Goal: Task Accomplishment & Management: Manage account settings

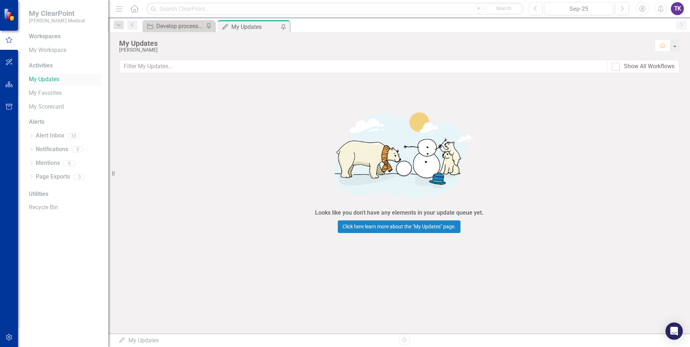
click at [54, 81] on link "My Updates" at bounding box center [65, 79] width 72 height 8
click at [188, 144] on div "Looks like you don't have any elements in your update queue yet. Click here lea…" at bounding box center [399, 168] width 582 height 176
click at [55, 81] on link "My Updates" at bounding box center [65, 79] width 72 height 8
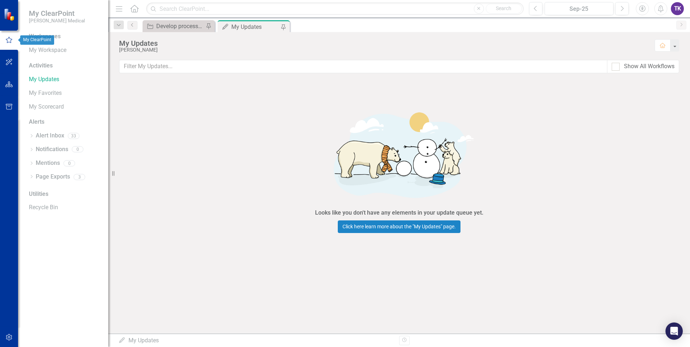
click at [8, 40] on icon "button" at bounding box center [9, 40] width 8 height 6
click at [9, 41] on icon "button" at bounding box center [9, 40] width 8 height 6
click at [11, 41] on icon "button" at bounding box center [9, 40] width 8 height 6
click at [185, 109] on div "Looks like you don't have any elements in your update queue yet. Click here lea…" at bounding box center [399, 168] width 582 height 176
click at [420, 229] on link "Click here learn more about the "My Updates" page." at bounding box center [399, 226] width 123 height 13
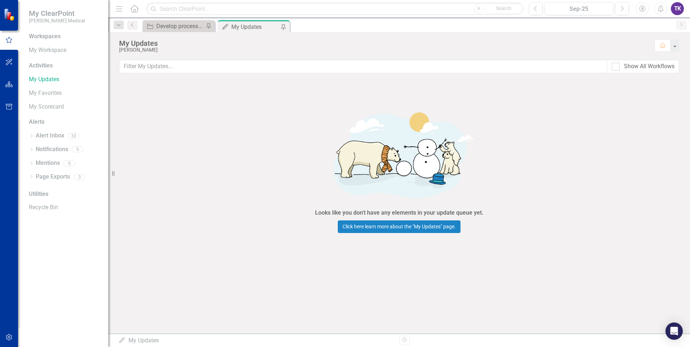
click at [134, 10] on icon "Home" at bounding box center [134, 9] width 9 height 8
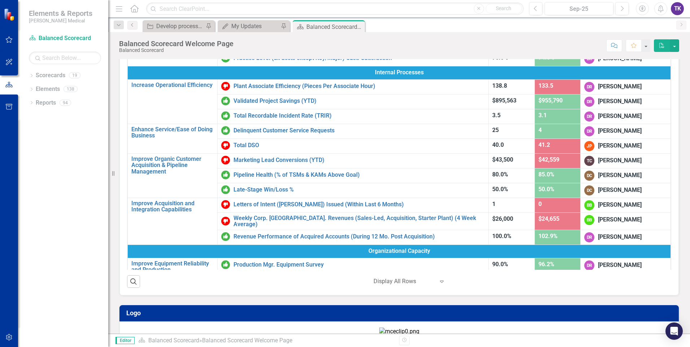
scroll to position [136, 0]
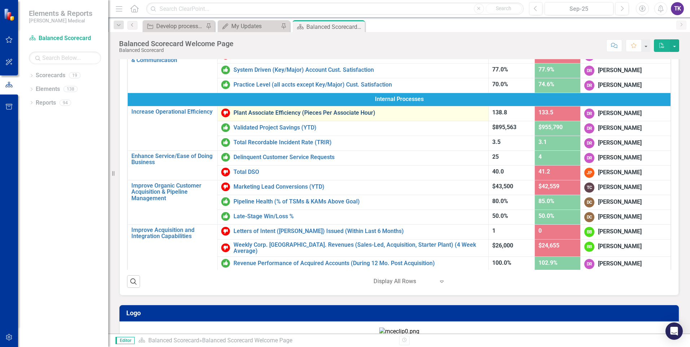
click at [279, 112] on link "Plant Associate Efficiency (Pieces Per Associate Hour)" at bounding box center [358, 113] width 251 height 6
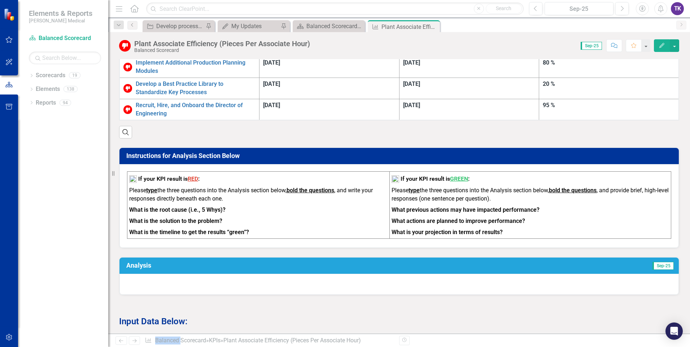
scroll to position [469, 0]
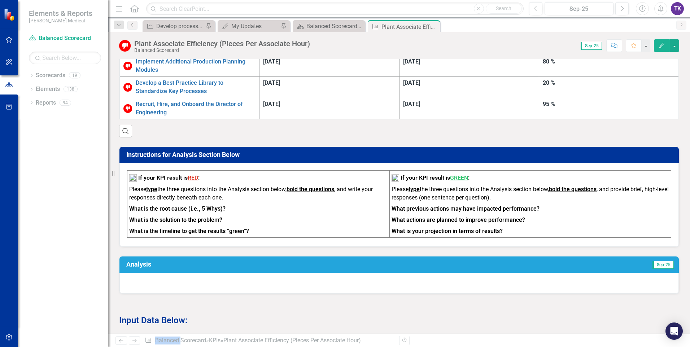
click at [134, 273] on div at bounding box center [398, 283] width 559 height 21
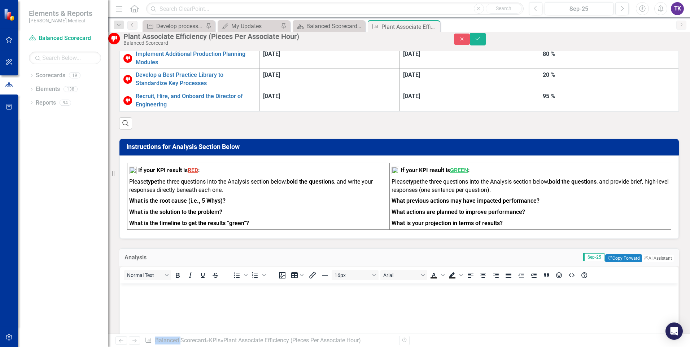
scroll to position [0, 0]
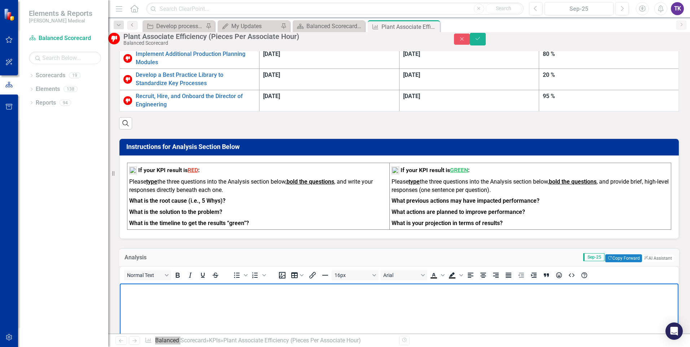
drag, startPoint x: 254, startPoint y: 525, endPoint x: 127, endPoint y: 290, distance: 267.0
click at [127, 290] on p "Rich Text Area. Press ALT-0 for help." at bounding box center [399, 289] width 555 height 9
drag, startPoint x: 136, startPoint y: 290, endPoint x: 243, endPoint y: 290, distance: 106.4
click at [243, 290] on li "What is the root cause (i.e.,5 Whys)?" at bounding box center [406, 289] width 541 height 9
click at [180, 273] on icon "Bold" at bounding box center [178, 275] width 4 height 5
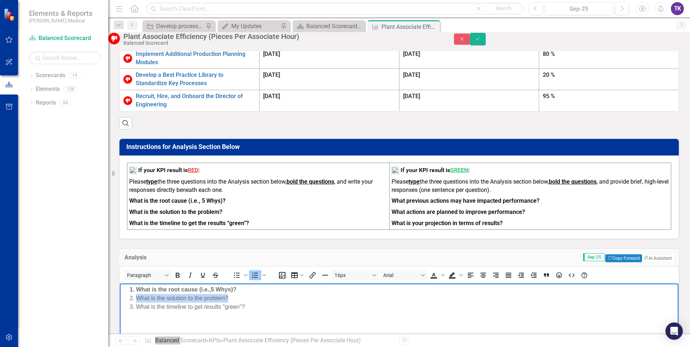
drag, startPoint x: 137, startPoint y: 297, endPoint x: 240, endPoint y: 298, distance: 102.8
click at [240, 298] on li "What is the solution to the problem?" at bounding box center [406, 298] width 541 height 9
click at [180, 273] on icon "Bold" at bounding box center [178, 275] width 4 height 5
drag, startPoint x: 137, startPoint y: 306, endPoint x: 243, endPoint y: 308, distance: 106.5
click at [243, 308] on li "What is the timeline to get results "green"?" at bounding box center [406, 306] width 541 height 9
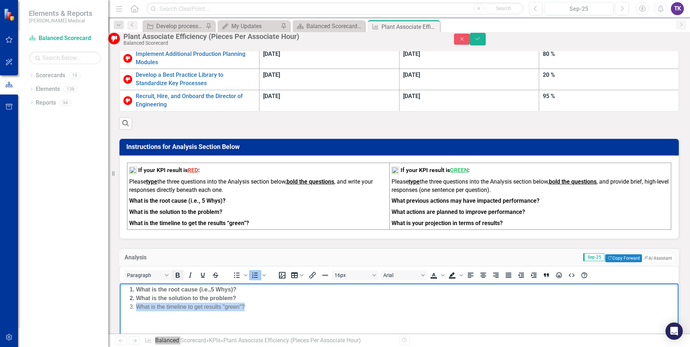
click at [182, 271] on icon "Bold" at bounding box center [177, 275] width 9 height 9
click at [276, 342] on body "What is the root cause (i.e.,5 Whys)? What is the solution to the problem? What…" at bounding box center [399, 337] width 559 height 108
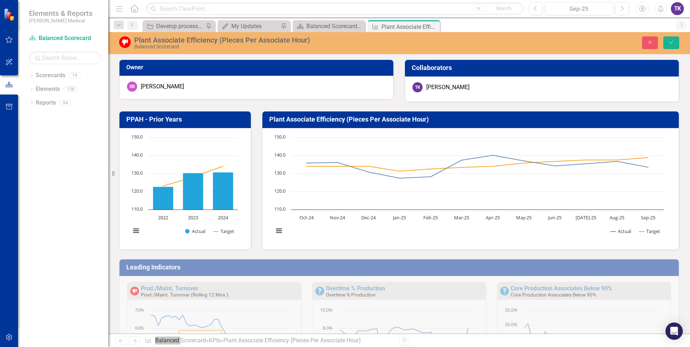
scroll to position [469, 0]
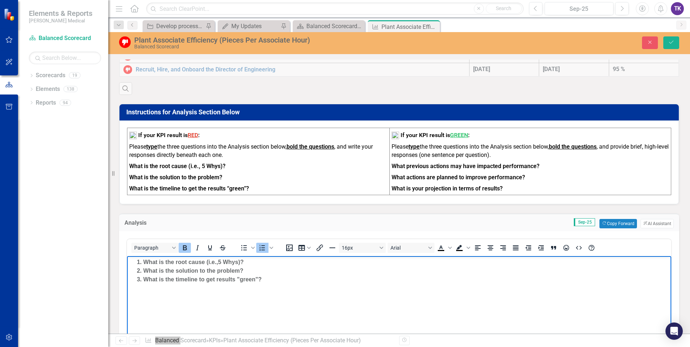
click at [250, 260] on li "What is the root cause (i.e.,5 Whys)?" at bounding box center [406, 262] width 526 height 9
click at [519, 264] on li "What is the root cause (i.e.,5 Whys)? All facilities with the exception missed …" at bounding box center [406, 262] width 526 height 9
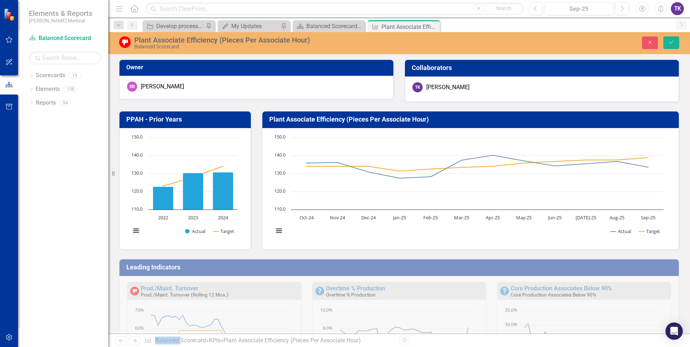
scroll to position [469, 0]
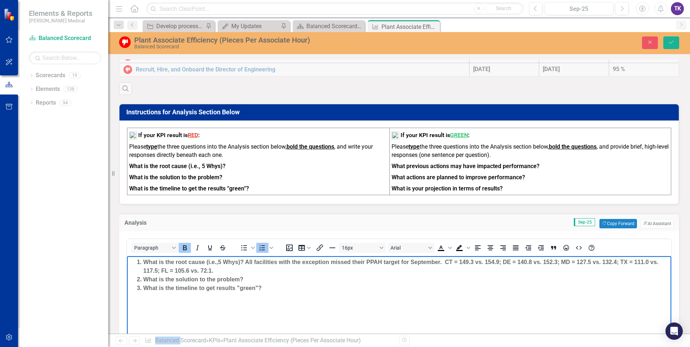
click at [227, 270] on li "What is the root cause (i.e.,5 Whys)? All facilities with the exception missed …" at bounding box center [406, 266] width 526 height 17
click at [445, 270] on li "What is the root cause (i.e.,5 Whys)? All facilities with the exception missed …" at bounding box center [406, 266] width 526 height 17
click at [333, 262] on strong "What is the root cause (i.e.,5 Whys)? All facilities, with the exception missed…" at bounding box center [401, 266] width 517 height 15
click at [330, 262] on strong "What is the root cause (i.e.,5 Whys)? All facilities, with the exception missed…" at bounding box center [401, 266] width 517 height 15
click at [525, 297] on body "What is the root cause (i.e.,5 Whys)? All facilities, with the exception of Flo…" at bounding box center [399, 310] width 544 height 108
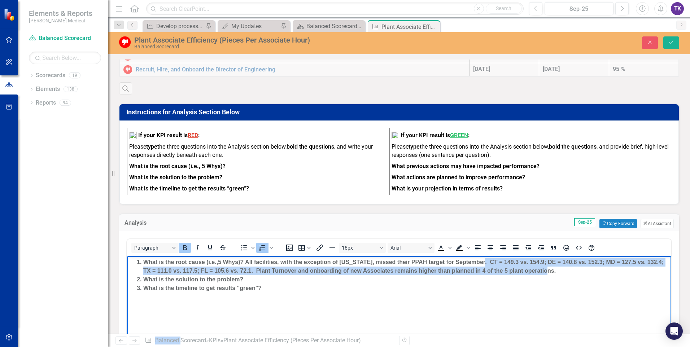
drag, startPoint x: 477, startPoint y: 261, endPoint x: 546, endPoint y: 272, distance: 69.5
click at [546, 272] on li "What is the root cause (i.e.,5 Whys)? All facilities, with the exception of Flo…" at bounding box center [406, 266] width 526 height 17
click at [184, 252] on icon "Bold" at bounding box center [184, 248] width 9 height 9
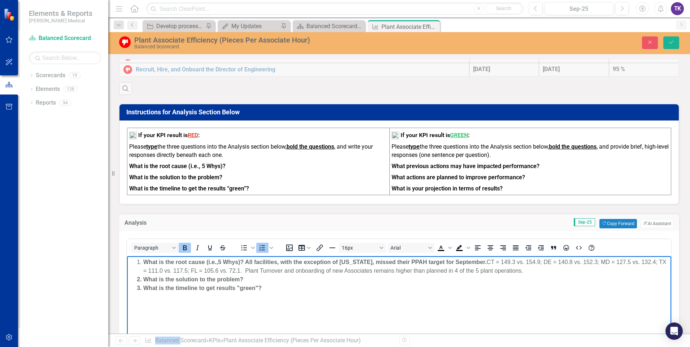
click at [367, 315] on body "What is the root cause (i.e.,5 Whys)? All facilities, with the exception of Flo…" at bounding box center [399, 310] width 544 height 108
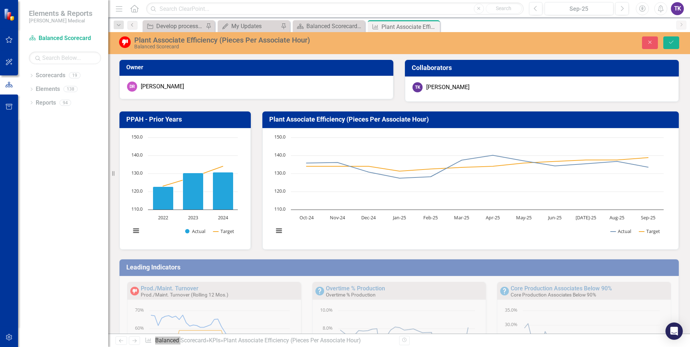
scroll to position [469, 0]
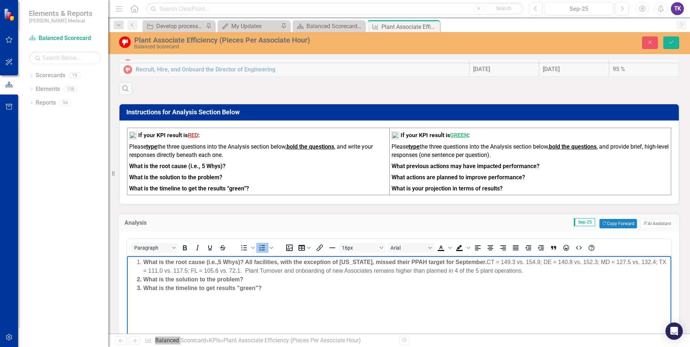
click at [529, 271] on li "What is the root cause (i.e.,5 Whys)? All facilities, with the exception of Flo…" at bounding box center [406, 266] width 526 height 17
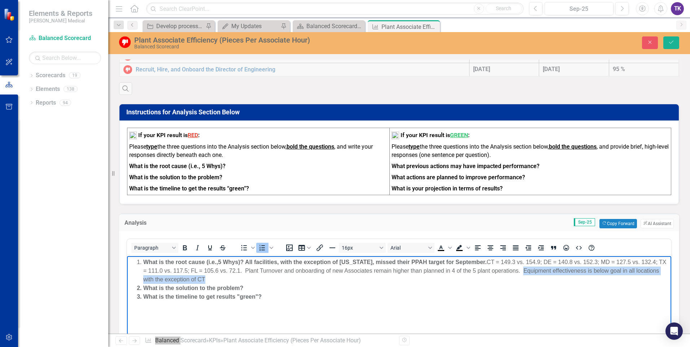
drag, startPoint x: 517, startPoint y: 271, endPoint x: 617, endPoint y: 278, distance: 100.5
click at [617, 278] on li "What is the root cause (i.e.,5 Whys)? All facilities, with the exception of Flo…" at bounding box center [406, 271] width 526 height 26
click at [517, 272] on li "What is the root cause (i.e.,5 Whys)? All facilities, with the exception of Flo…" at bounding box center [406, 271] width 526 height 26
drag, startPoint x: 517, startPoint y: 272, endPoint x: 655, endPoint y: 278, distance: 137.9
click at [655, 278] on li "What is the root cause (i.e.,5 Whys)? All facilities, with the exception of Flo…" at bounding box center [406, 271] width 526 height 26
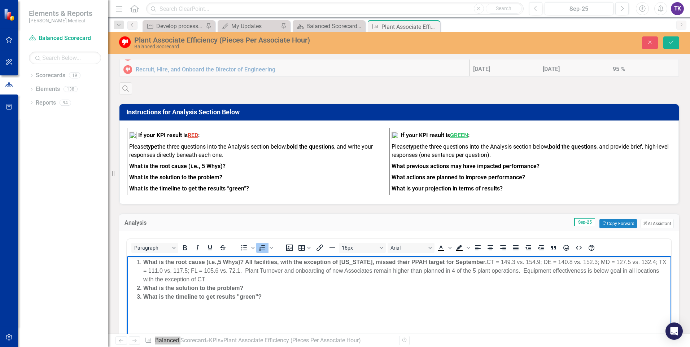
drag, startPoint x: 526, startPoint y: 271, endPoint x: 544, endPoint y: 309, distance: 42.6
click at [544, 309] on body "What is the root cause (i.e.,5 Whys)? All facilities, with the exception of Flo…" at bounding box center [399, 310] width 544 height 108
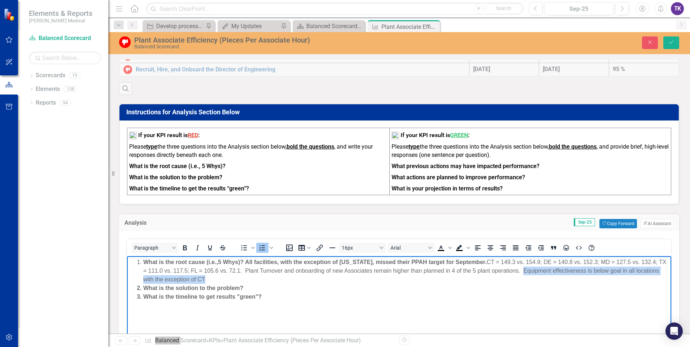
drag, startPoint x: 517, startPoint y: 271, endPoint x: 631, endPoint y: 278, distance: 114.6
click at [631, 278] on li "What is the root cause (i.e.,5 Whys)? All facilities, with the exception of Flo…" at bounding box center [406, 271] width 526 height 26
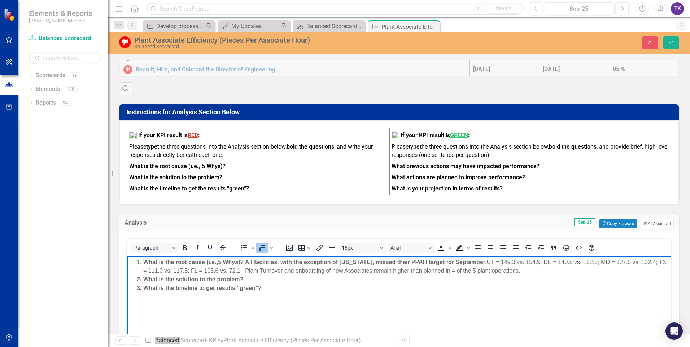
click at [248, 279] on li "What is the solution to the problem?" at bounding box center [406, 279] width 526 height 9
click at [251, 277] on li "What is the solution to the problem?" at bounding box center [406, 279] width 526 height 9
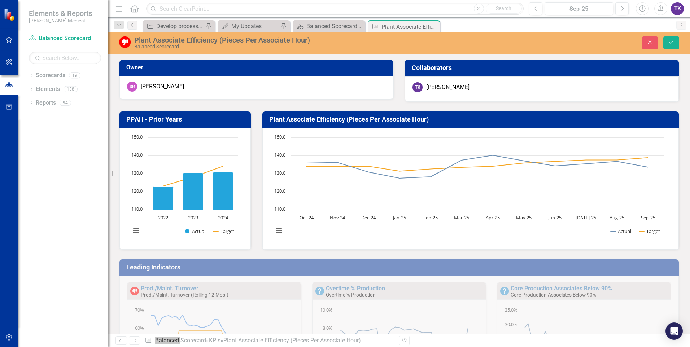
scroll to position [469, 0]
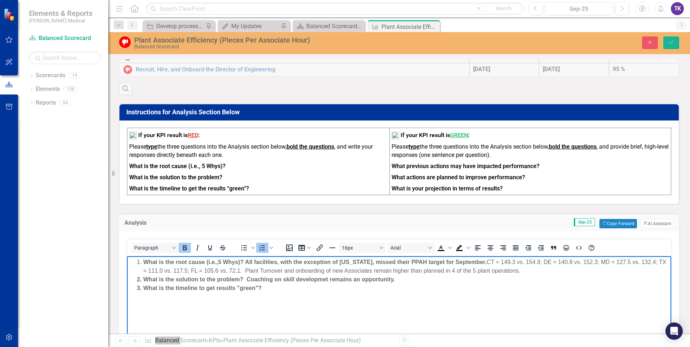
click at [284, 278] on strong "What is the solution to the problem? Coaching on skill developmet remains an op…" at bounding box center [269, 279] width 252 height 6
click at [438, 279] on strong "What is the solution to the problem? Coaching on performance improvement and sk…" at bounding box center [313, 279] width 341 height 6
click at [489, 279] on li "What is the solution to the problem? Coaching on performance improvement and sk…" at bounding box center [406, 279] width 526 height 9
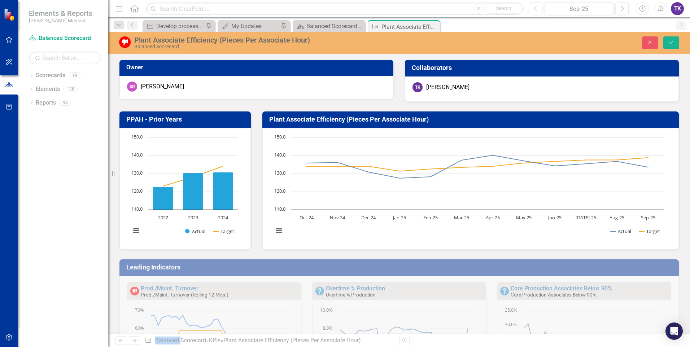
scroll to position [469, 0]
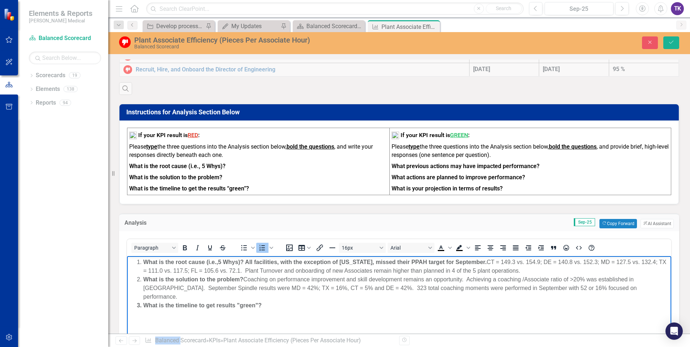
click at [506, 288] on li "What is the solution to the problem? Coaching on performance improvement and sk…" at bounding box center [406, 288] width 526 height 26
click at [621, 288] on li "What is the solution to the problem? Coaching on performance improvement and sk…" at bounding box center [406, 288] width 526 height 26
click at [607, 289] on li "What is the solution to the problem? Coaching on performance improvement and sk…" at bounding box center [406, 288] width 526 height 26
click at [266, 294] on li "What is the solution to the problem? Coaching on performance improvement and sk…" at bounding box center [406, 288] width 526 height 26
click at [342, 298] on li "What is the solution to the problem? Coaching on performance improvement and sk…" at bounding box center [406, 288] width 526 height 26
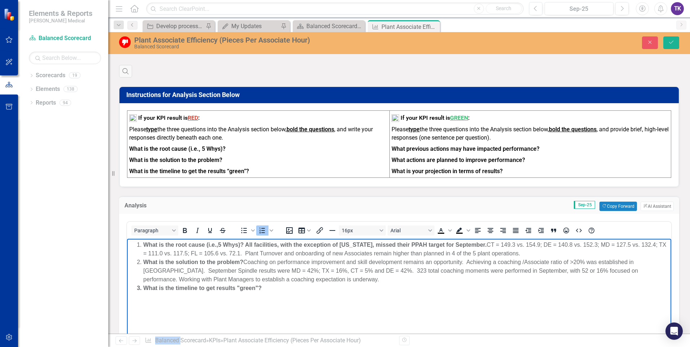
scroll to position [505, 0]
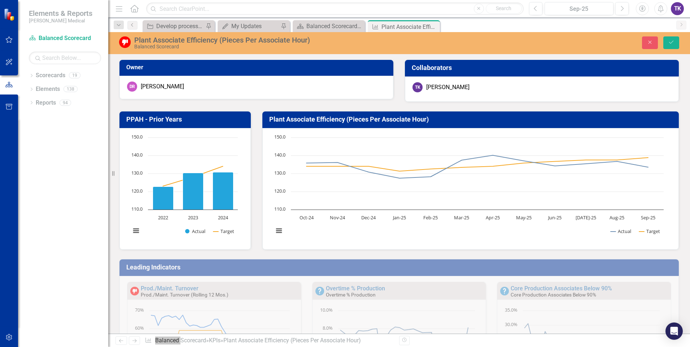
scroll to position [505, 0]
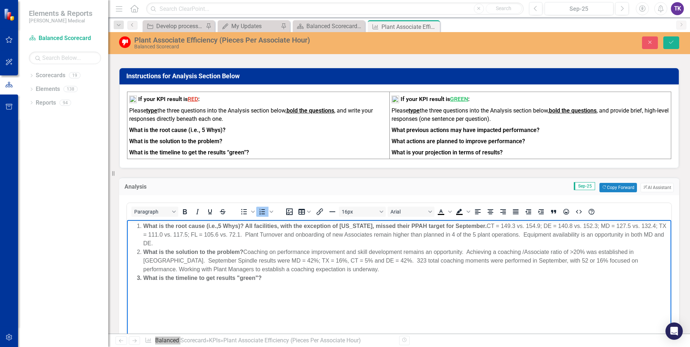
click at [296, 270] on li "What is the solution to the problem? Coaching on performance improvement and sk…" at bounding box center [406, 261] width 526 height 26
click at [382, 267] on li "What is the solution to the problem? Coaching on performance improvement and sk…" at bounding box center [406, 261] width 526 height 26
click at [411, 266] on li "What is the solution to the problem? Coaching on performance improvement and sk…" at bounding box center [406, 261] width 526 height 26
click at [409, 267] on li "What is the solution to the problem? Coaching on performance improvement and sk…" at bounding box center [406, 261] width 526 height 26
click at [476, 267] on li "What is the solution to the problem? Coaching on performance improvement and sk…" at bounding box center [406, 261] width 526 height 26
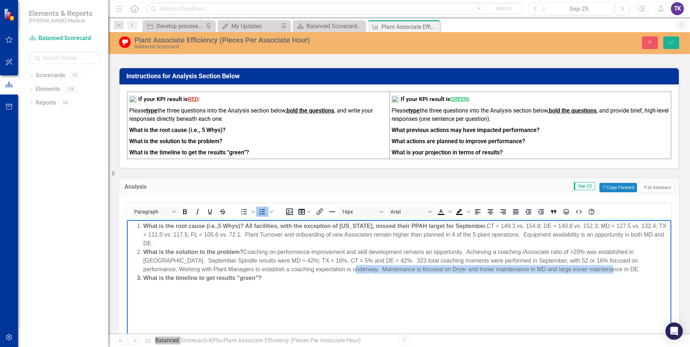
drag, startPoint x: 297, startPoint y: 270, endPoint x: 567, endPoint y: 273, distance: 269.9
click at [567, 273] on li "What is the solution to the problem? Coaching on performance improvement and sk…" at bounding box center [406, 261] width 526 height 26
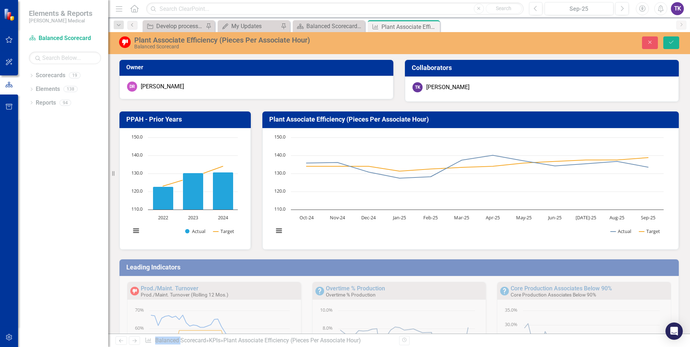
scroll to position [505, 0]
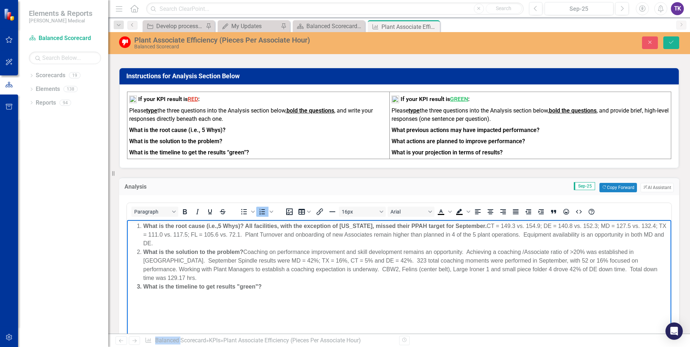
click at [560, 267] on li "What is the solution to the problem? Coaching on performance improvement and sk…" at bounding box center [406, 265] width 526 height 35
click at [558, 267] on li "What is the solution to the problem? Coaching on performance improvement and sk…" at bounding box center [406, 265] width 526 height 35
click at [559, 271] on li "What is the solution to the problem? Coaching on performance improvement and sk…" at bounding box center [406, 265] width 526 height 35
click at [558, 269] on li "What is the solution to the problem? Coaching on performance improvement and sk…" at bounding box center [406, 265] width 526 height 35
click at [606, 268] on li "What is the solution to the problem? Coaching on performance improvement and sk…" at bounding box center [406, 265] width 526 height 35
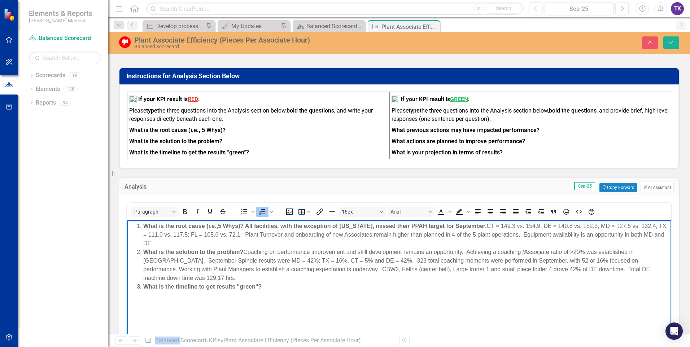
click at [529, 297] on body "What is the root cause (i.e.,5 Whys)? All facilities, with the exception of [US…" at bounding box center [399, 274] width 544 height 108
click at [604, 270] on li "What is the solution to the problem? Coaching on performance improvement and sk…" at bounding box center [406, 265] width 526 height 35
click at [544, 300] on body "What is the root cause (i.e.,5 Whys)? All facilities, with the exception of [US…" at bounding box center [399, 274] width 544 height 108
click at [591, 269] on li "What is the solution to the problem? Coaching on performance improvement and sk…" at bounding box center [406, 265] width 526 height 35
click at [572, 293] on body "What is the root cause (i.e.,5 Whys)? All facilities, with the exception of [US…" at bounding box center [399, 274] width 544 height 108
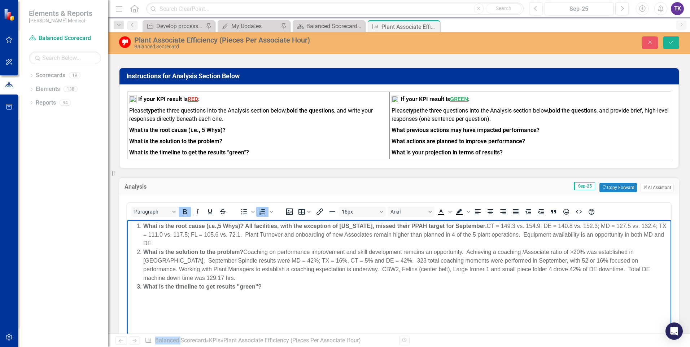
click at [662, 269] on li "What is the solution to the problem? Coaching on performance improvement and sk…" at bounding box center [406, 265] width 526 height 35
click at [661, 269] on li "What is the solution to the problem? Coaching on performance improvement and sk…" at bounding box center [406, 269] width 526 height 43
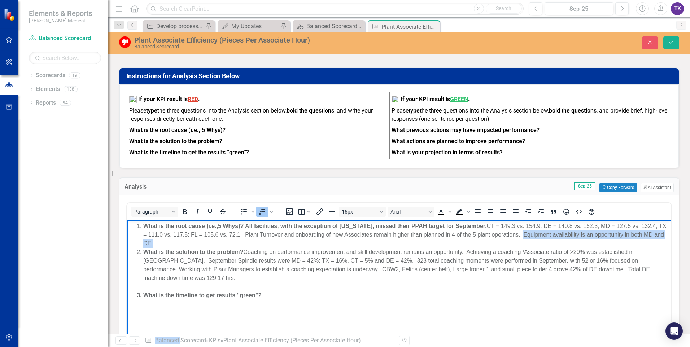
drag, startPoint x: 517, startPoint y: 235, endPoint x: 630, endPoint y: 243, distance: 114.0
click at [630, 243] on li "What is the root cause (i.e.,5 Whys)? All facilities, with the exception of Flo…" at bounding box center [406, 235] width 526 height 26
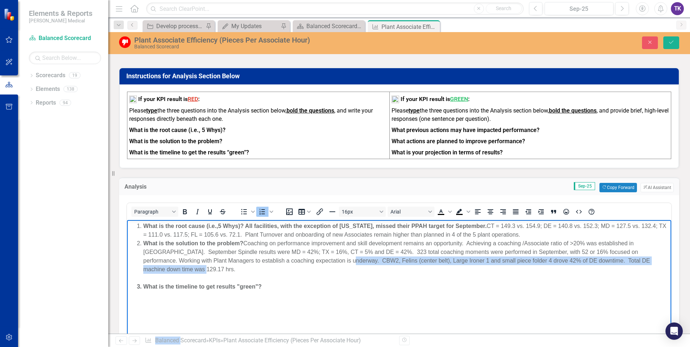
drag, startPoint x: 297, startPoint y: 261, endPoint x: 658, endPoint y: 264, distance: 360.5
click at [658, 264] on li "What is the solution to the problem? Coaching on performance improvement and sk…" at bounding box center [406, 260] width 526 height 43
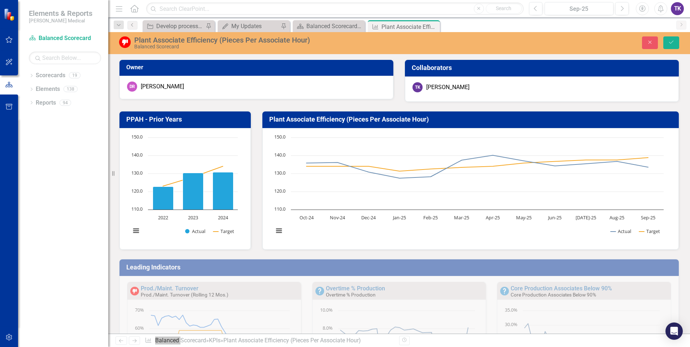
scroll to position [505, 0]
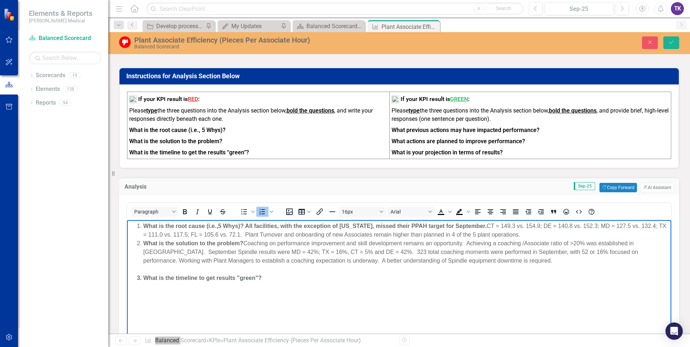
click at [519, 235] on li "What is the root cause (i.e.,5 Whys)? All facilities, with the exception of [US…" at bounding box center [406, 230] width 526 height 17
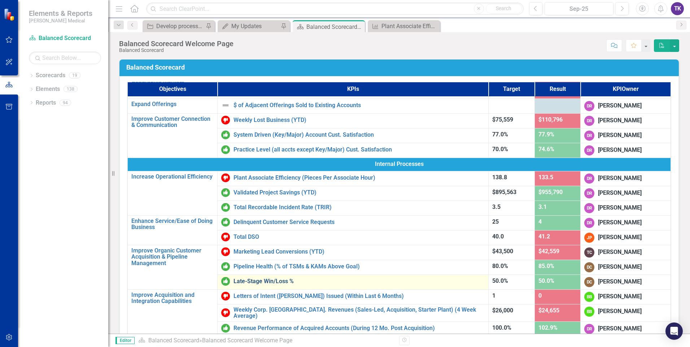
scroll to position [144, 0]
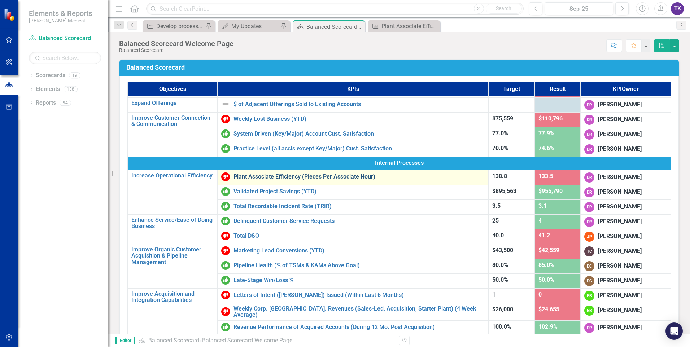
click at [272, 178] on link "Plant Associate Efficiency (Pieces Per Associate Hour)" at bounding box center [358, 177] width 251 height 6
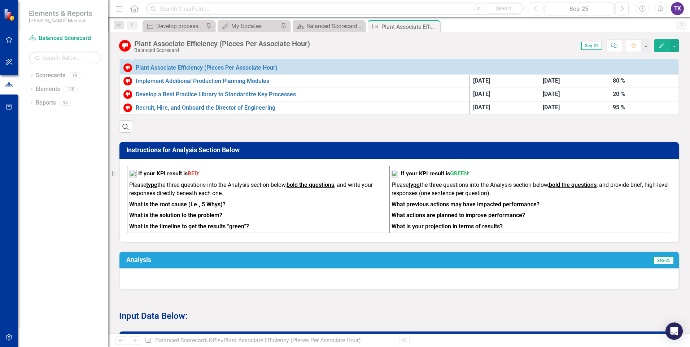
scroll to position [469, 0]
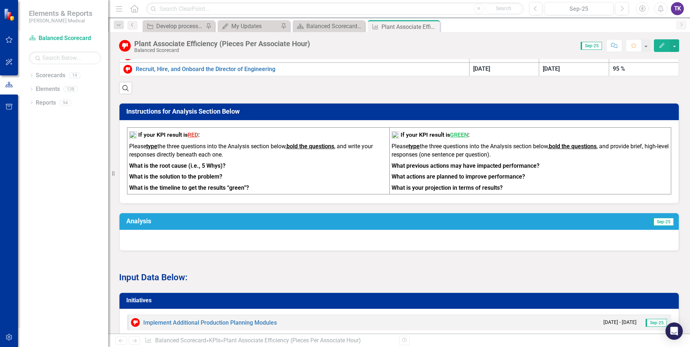
click at [316, 225] on h3 "Analysis" at bounding box center [271, 221] width 291 height 7
drag, startPoint x: 316, startPoint y: 227, endPoint x: 352, endPoint y: 228, distance: 36.5
click at [316, 225] on h3 "Analysis" at bounding box center [271, 221] width 291 height 7
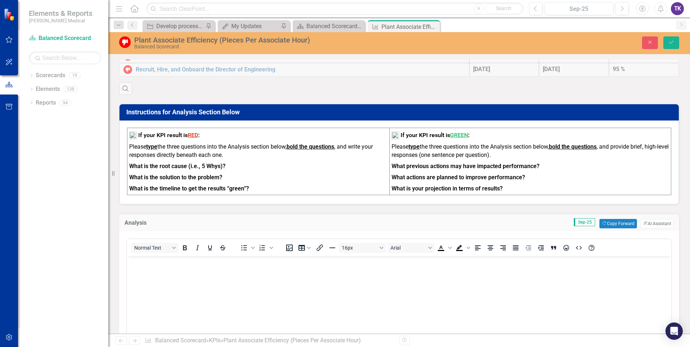
scroll to position [0, 0]
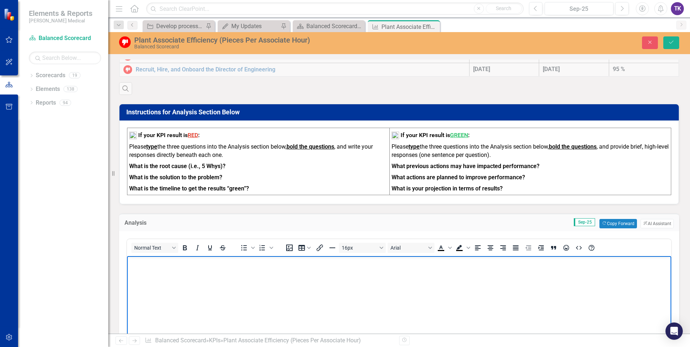
click at [143, 266] on p "Rich Text Area. Press ALT-0 for help." at bounding box center [399, 262] width 541 height 9
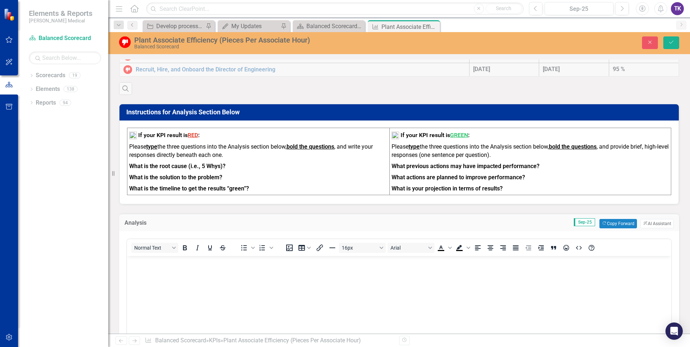
click at [140, 170] on strong "What is the root cause (i.e., 5 Whys)?" at bounding box center [177, 166] width 96 height 7
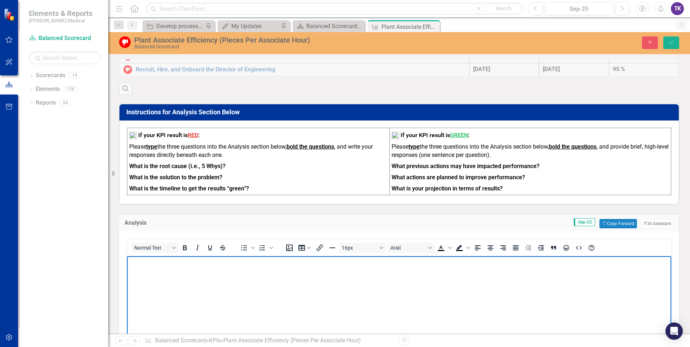
click at [136, 265] on p "Rich Text Area. Press ALT-0 for help." at bounding box center [399, 262] width 541 height 9
drag, startPoint x: 244, startPoint y: 261, endPoint x: 249, endPoint y: 265, distance: 6.9
click at [244, 261] on li "What is the root cause (i.e., 5 Whys)?" at bounding box center [406, 262] width 526 height 9
click at [396, 263] on li "What is the root cause (i.e., 5 Whys)? PPAH was below goal in 4 of 5 locations …" at bounding box center [406, 262] width 526 height 9
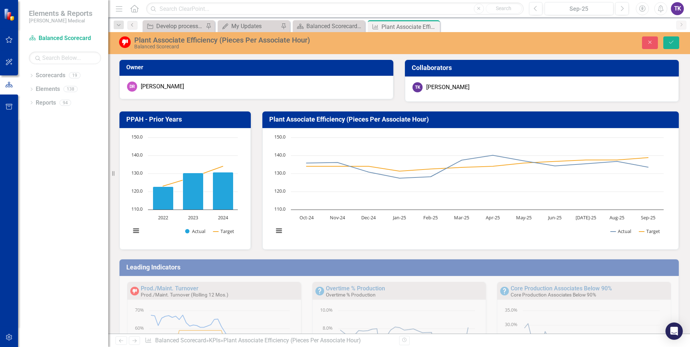
scroll to position [0, 0]
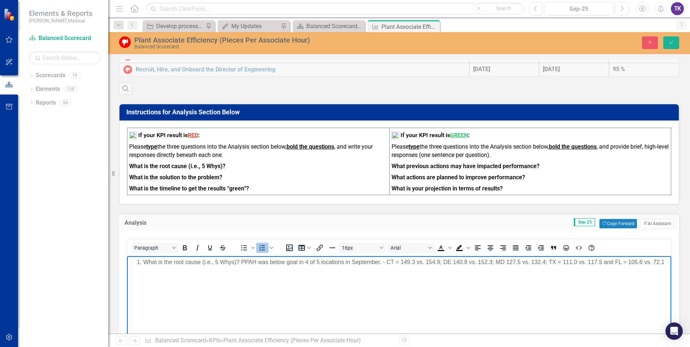
click at [663, 258] on li "What is the root cause (i.e., 5 Whys)? PPAH was below goal in 4 of 5 locations …" at bounding box center [406, 262] width 526 height 9
click at [157, 268] on li "What is the root cause (i.e., 5 Whys)? PPAH was below goal in 4 of 5 locations …" at bounding box center [406, 266] width 526 height 17
click at [228, 271] on li "What is the root cause (i.e., 5 Whys)? PPAH was below goal in 4 of 5 locations …" at bounding box center [406, 266] width 526 height 17
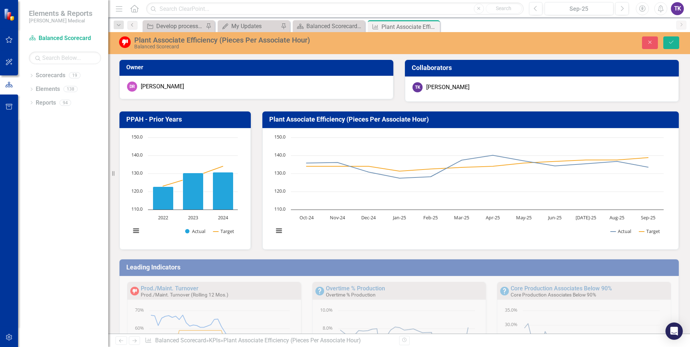
scroll to position [0, 0]
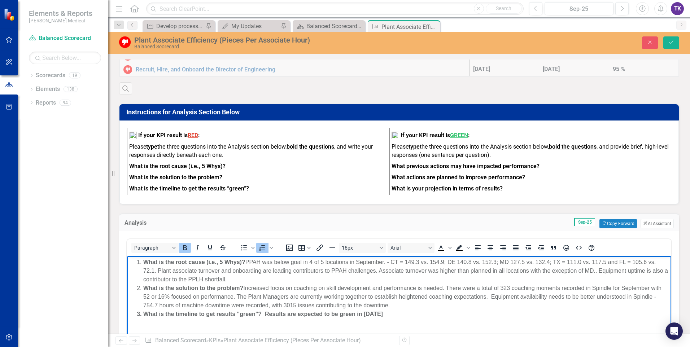
drag, startPoint x: 365, startPoint y: 313, endPoint x: 395, endPoint y: 314, distance: 30.0
click at [383, 314] on strong "What is the timeline to get results "green"? Results are expected to be green i…" at bounding box center [263, 314] width 240 height 6
click at [561, 321] on body "What is the root cause (i.e., 5 Whys)? PPAH was below goal in 4 of 5 locations …" at bounding box center [399, 310] width 544 height 108
drag, startPoint x: 265, startPoint y: 314, endPoint x: 398, endPoint y: 314, distance: 132.8
click at [398, 314] on li "What is the timeline to get results "green"? Results are expected to be green i…" at bounding box center [406, 314] width 526 height 9
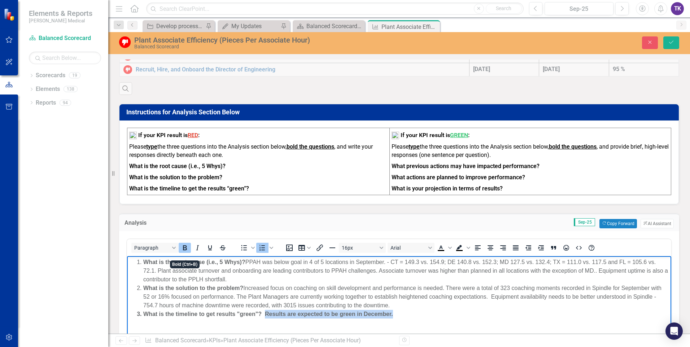
click at [186, 250] on icon "Bold" at bounding box center [184, 248] width 9 height 9
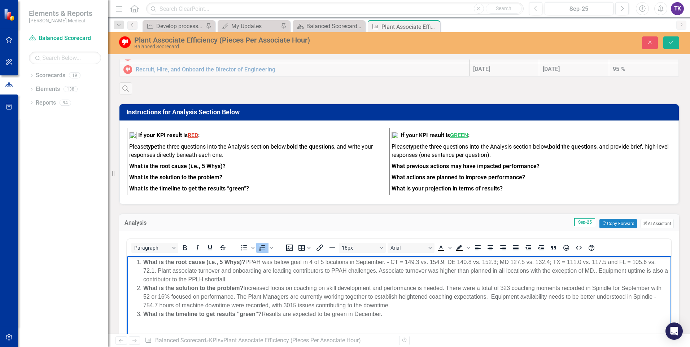
click at [439, 321] on body "What is the root cause (i.e., 5 Whys)? PPAH was below goal in 4 of 5 locations …" at bounding box center [399, 310] width 544 height 108
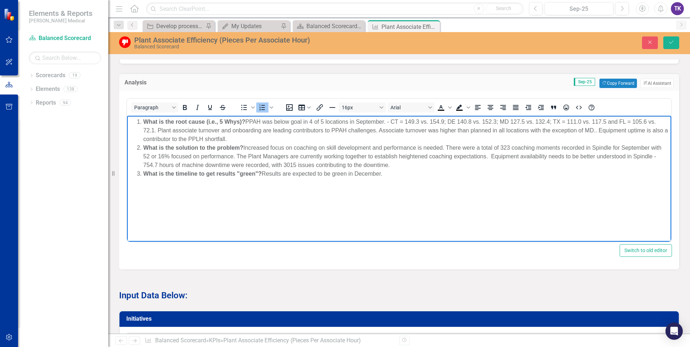
scroll to position [613, 0]
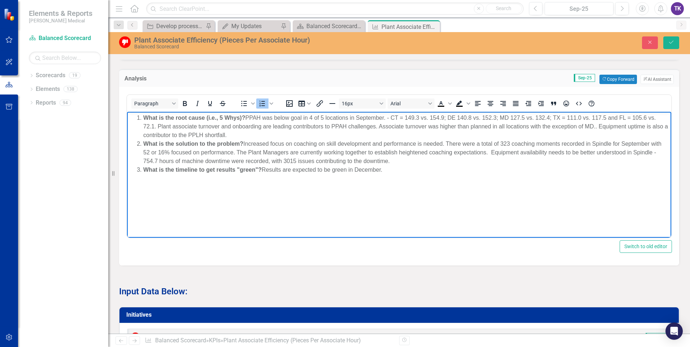
click at [235, 134] on li "What is the root cause (i.e., 5 Whys)? PPAH was below goal in 4 of 5 locations …" at bounding box center [406, 126] width 526 height 26
click at [426, 161] on li "What is the solution to the problem? Increased focus on coaching on skill devel…" at bounding box center [406, 152] width 526 height 26
click at [421, 160] on li "What is the solution to the problem? Increased focus on coaching on skill devel…" at bounding box center [406, 152] width 526 height 26
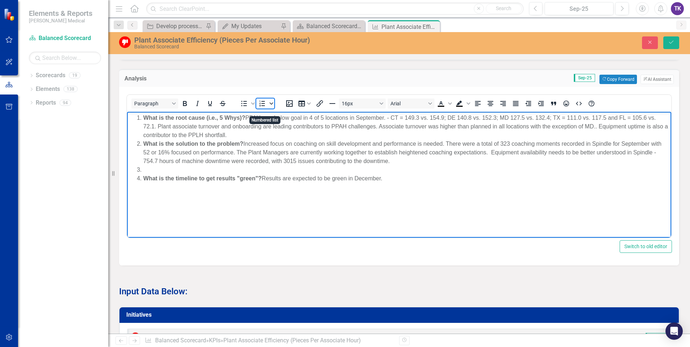
click at [269, 109] on span "Numbered list" at bounding box center [271, 104] width 6 height 10
click at [144, 167] on li "Rich Text Area. Press ALT-0 for help." at bounding box center [406, 169] width 526 height 9
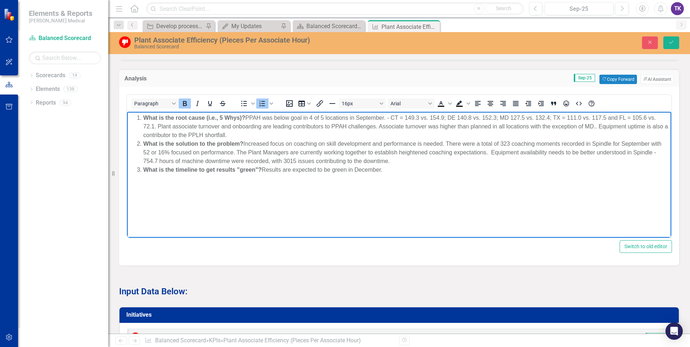
click at [219, 202] on body "What is the root cause (i.e., 5 Whys)? PPAH was below goal in 4 of 5 locations …" at bounding box center [399, 165] width 544 height 108
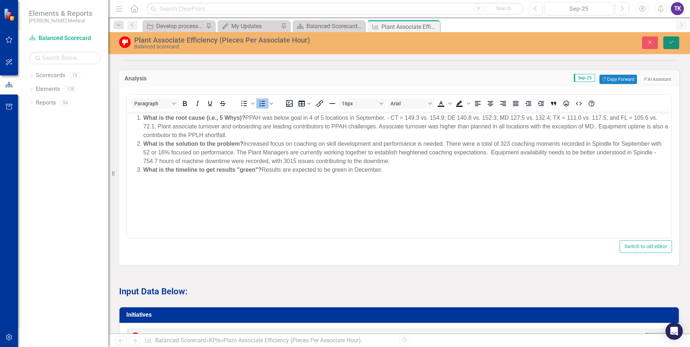
click at [671, 41] on icon "Save" at bounding box center [671, 42] width 6 height 5
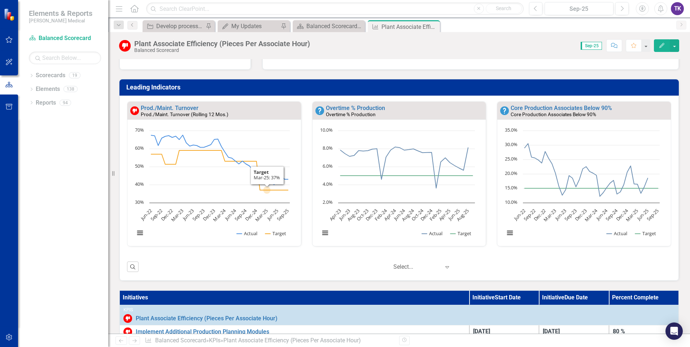
scroll to position [180, 0]
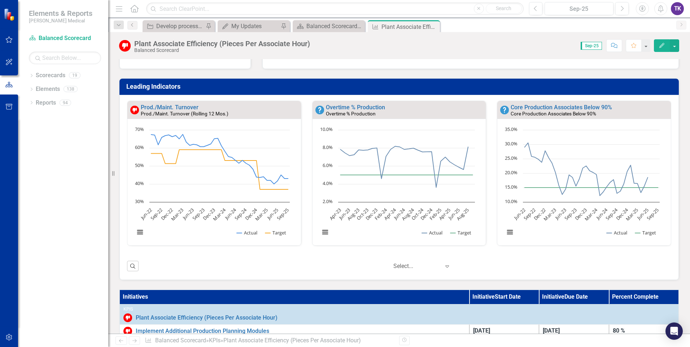
click at [205, 114] on small "Prod./Maint. Turnover (Rolling 12 Mos.)" at bounding box center [185, 114] width 88 height 6
click at [192, 109] on link "Prod./Maint. Turnover" at bounding box center [170, 107] width 58 height 7
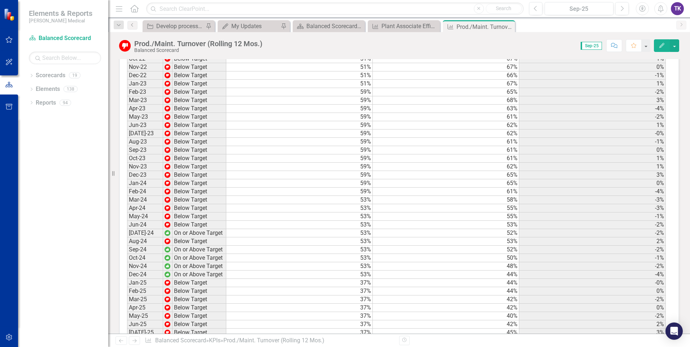
scroll to position [1104, 0]
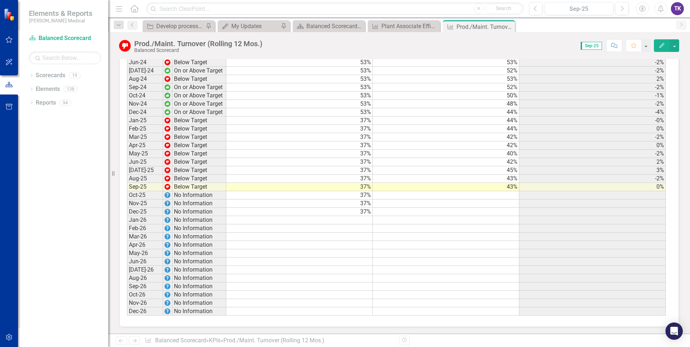
click at [512, 185] on td "43%" at bounding box center [446, 187] width 146 height 8
click at [508, 188] on td "43%" at bounding box center [446, 187] width 146 height 8
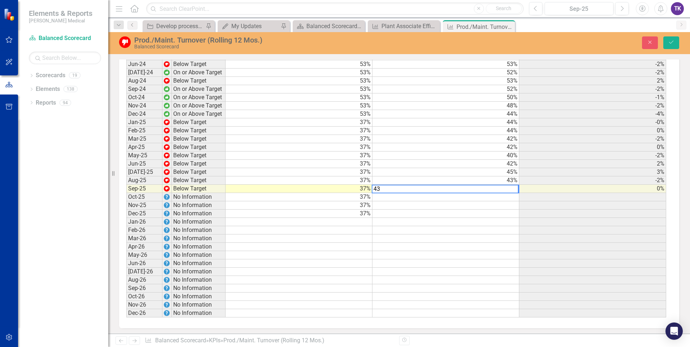
scroll to position [1105, 0]
type textarea "48"
click at [671, 46] on button "Save" at bounding box center [671, 42] width 16 height 13
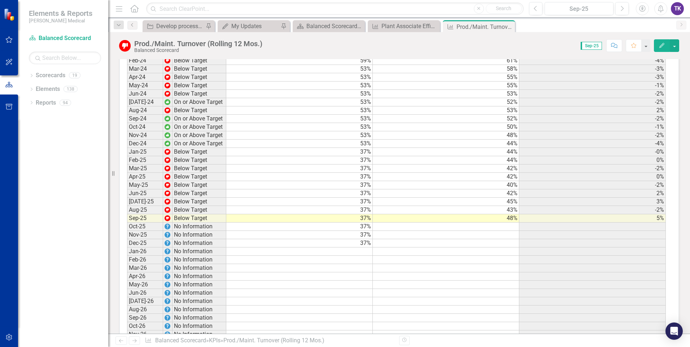
scroll to position [1082, 0]
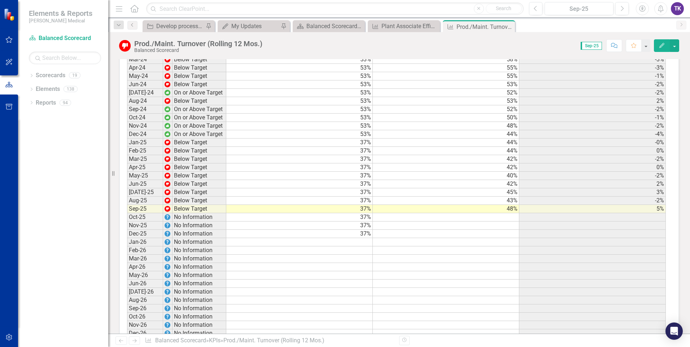
click at [506, 207] on td "48%" at bounding box center [446, 209] width 146 height 8
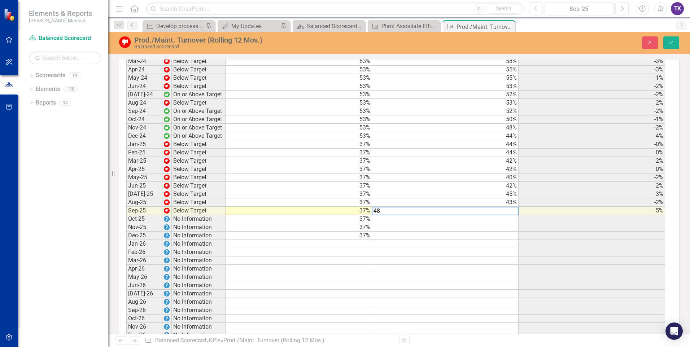
scroll to position [1084, 0]
type textarea "43"
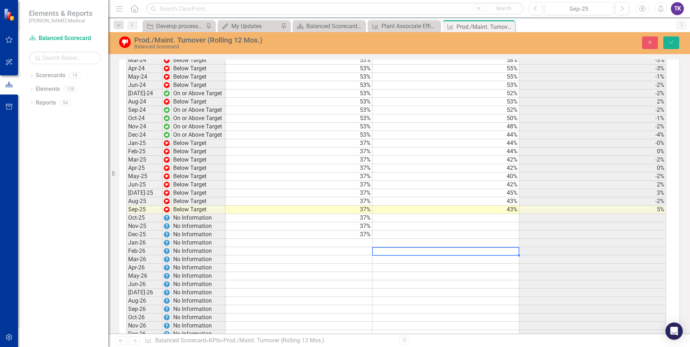
click at [477, 250] on td at bounding box center [445, 251] width 147 height 8
click at [670, 39] on button "Save" at bounding box center [671, 42] width 16 height 13
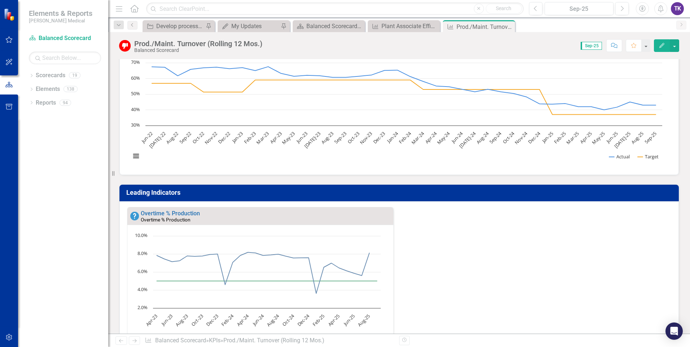
scroll to position [0, 0]
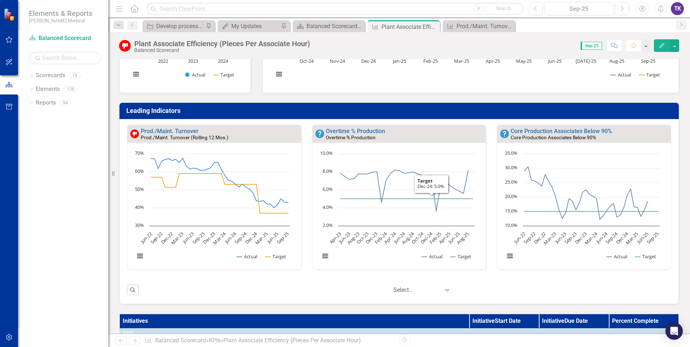
scroll to position [144, 0]
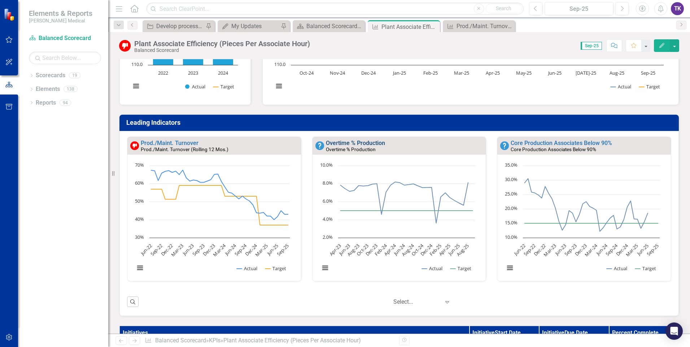
click at [355, 146] on link "Overtime % Production" at bounding box center [355, 143] width 59 height 7
